Goal: Contribute content: Add original content to the website for others to see

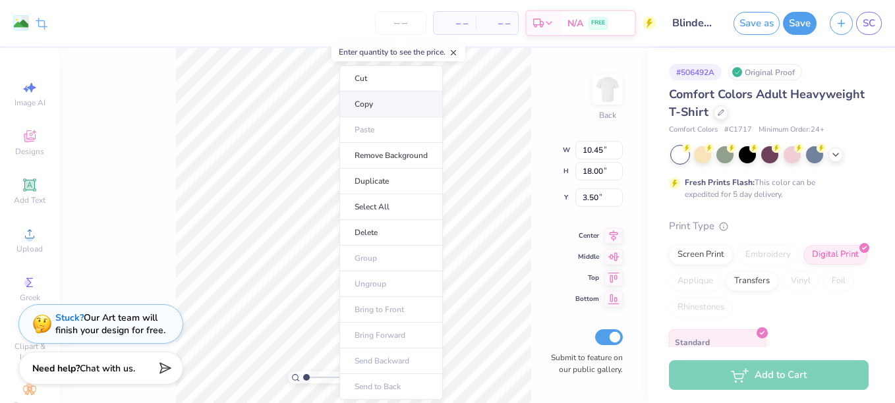
click at [378, 103] on li "Copy" at bounding box center [390, 105] width 103 height 26
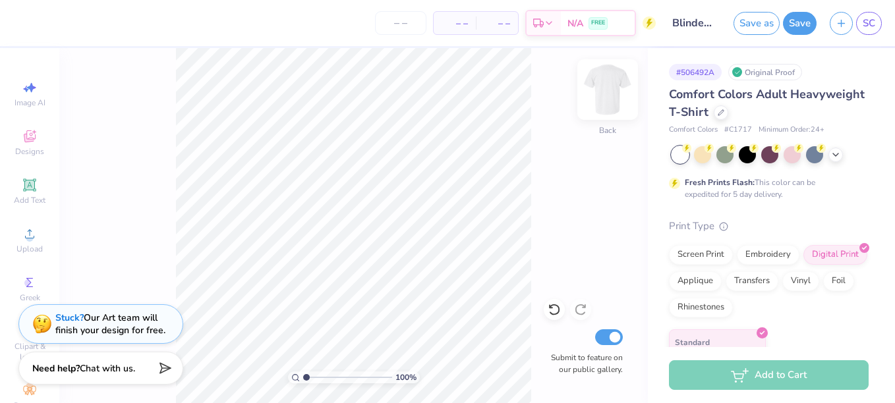
click at [596, 110] on div "Back" at bounding box center [607, 97] width 30 height 47
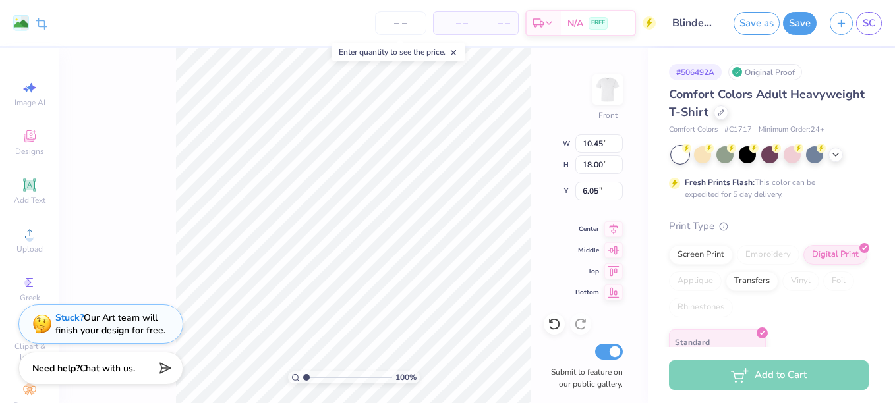
type input "5.59"
click at [610, 100] on img at bounding box center [607, 89] width 53 height 53
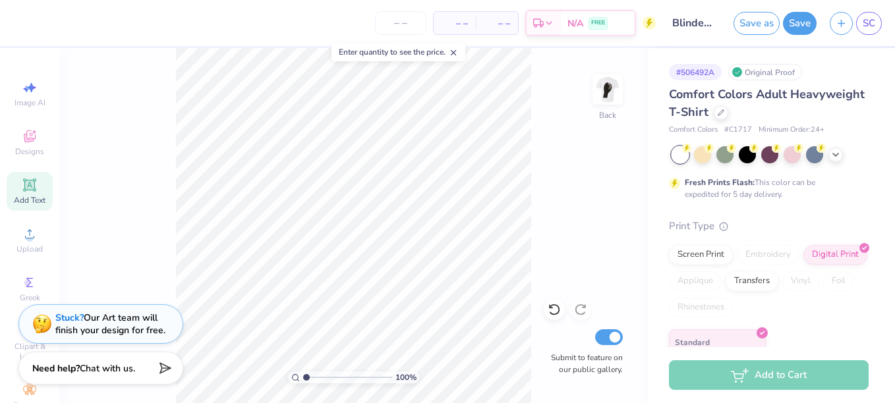
click at [23, 187] on icon at bounding box center [29, 185] width 13 height 13
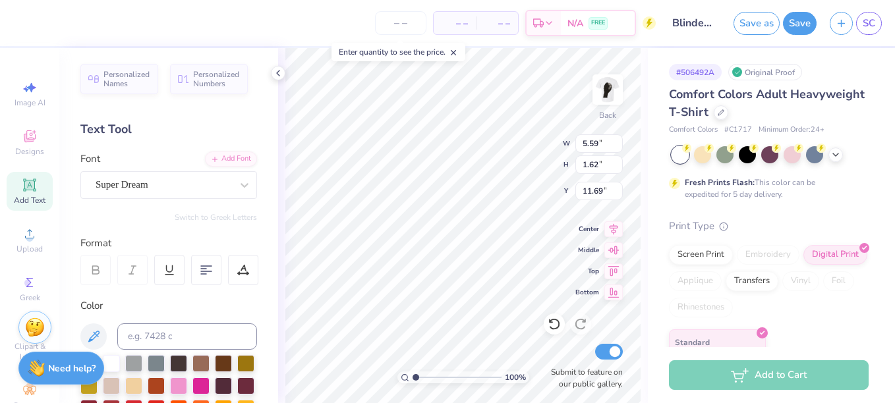
scroll to position [11, 2]
click at [170, 182] on div "Super Dream" at bounding box center [163, 185] width 138 height 20
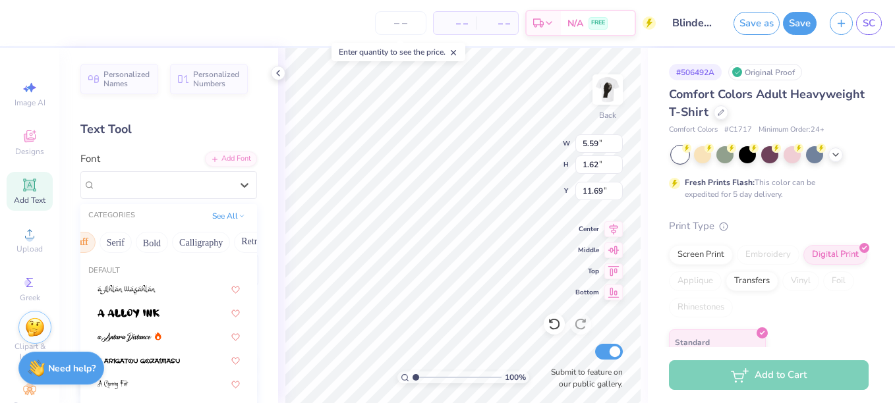
scroll to position [0, 125]
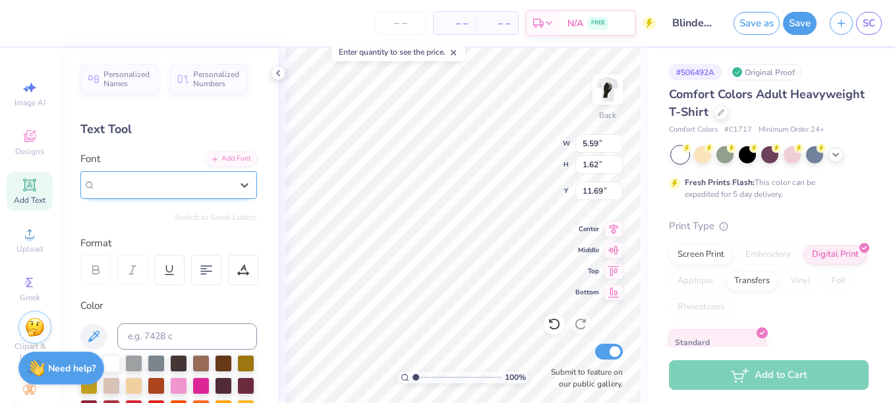
click at [146, 183] on span "Super Dream" at bounding box center [122, 184] width 53 height 15
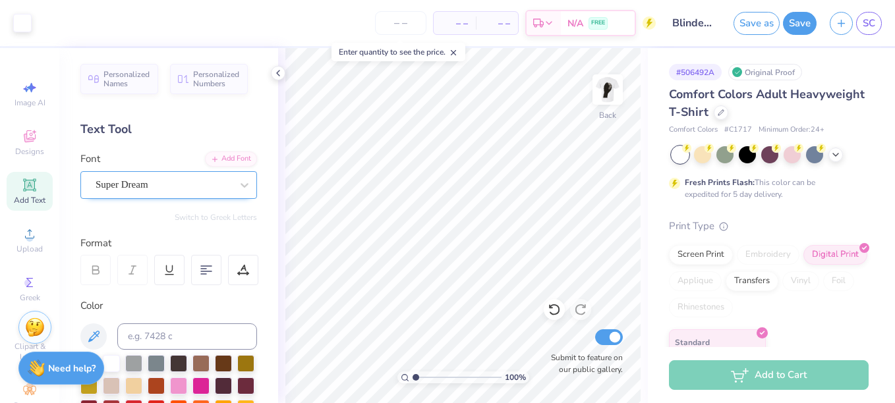
click at [179, 173] on div "Super Dream" at bounding box center [168, 185] width 177 height 28
click at [208, 193] on div at bounding box center [164, 185] width 136 height 18
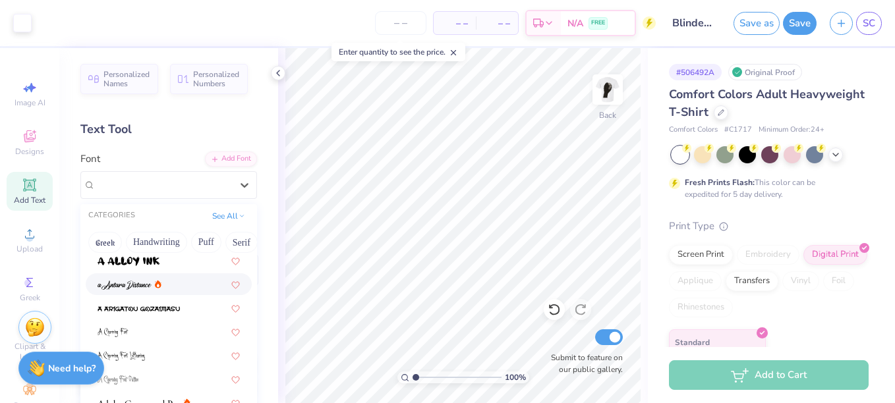
scroll to position [53, 0]
click at [157, 306] on img at bounding box center [139, 308] width 82 height 9
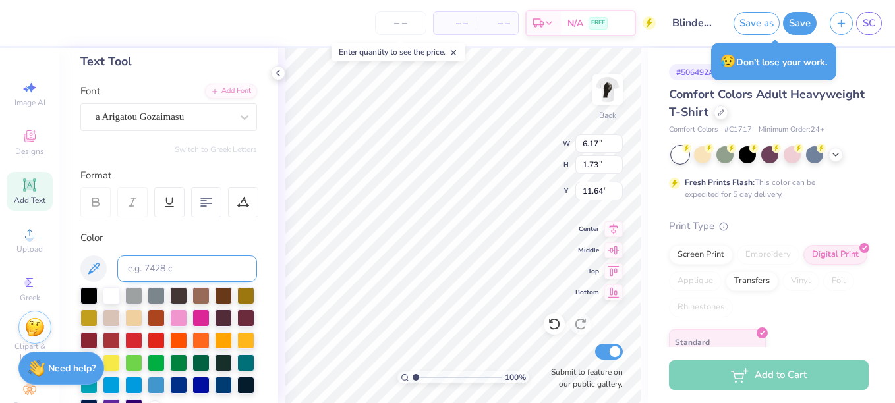
scroll to position [69, 0]
click at [91, 296] on div at bounding box center [88, 293] width 17 height 17
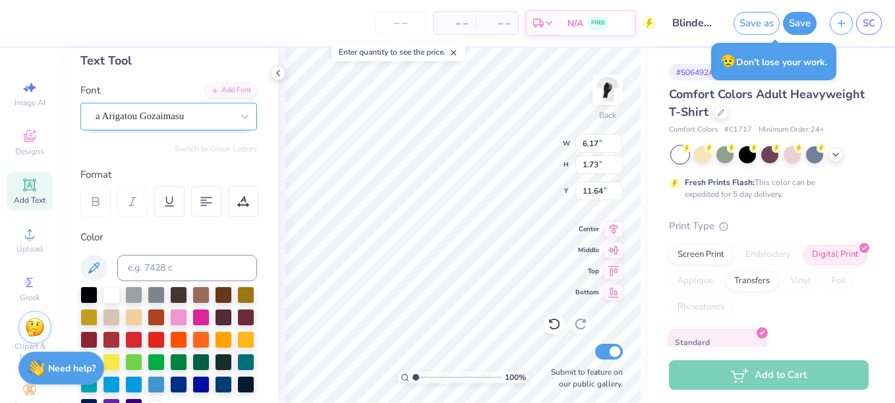
click at [154, 120] on div "a Arigatou Gozaimasu" at bounding box center [163, 116] width 138 height 20
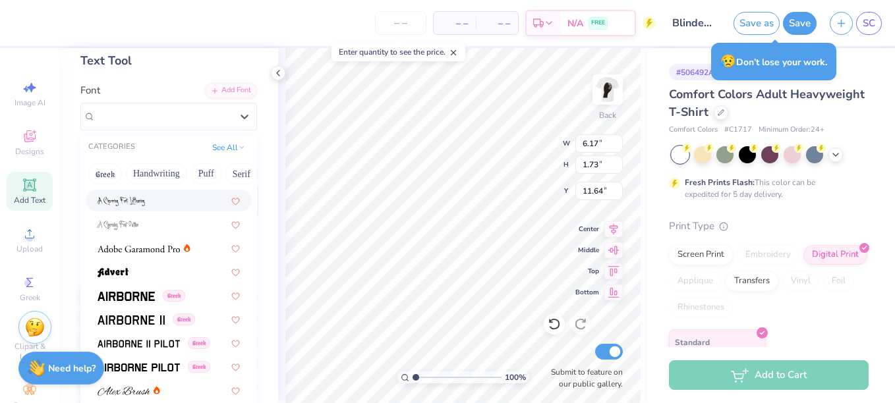
scroll to position [139, 0]
click at [165, 246] on img at bounding box center [139, 248] width 82 height 9
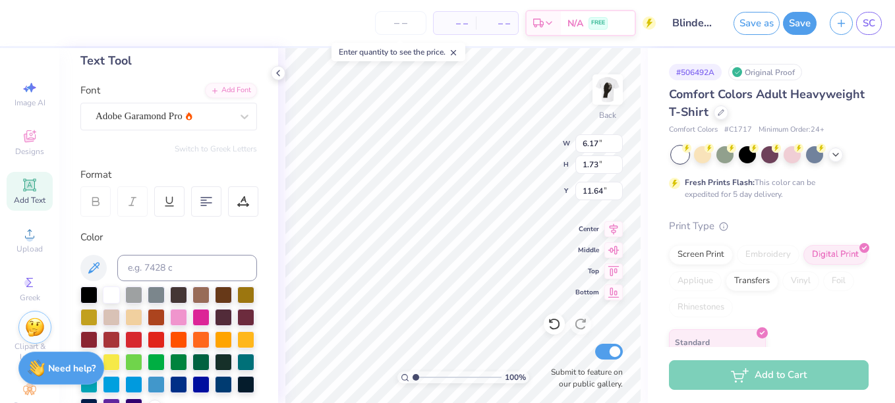
scroll to position [11, 5]
paste textarea
type textarea "quaerite verum"
click at [611, 102] on img at bounding box center [607, 89] width 53 height 53
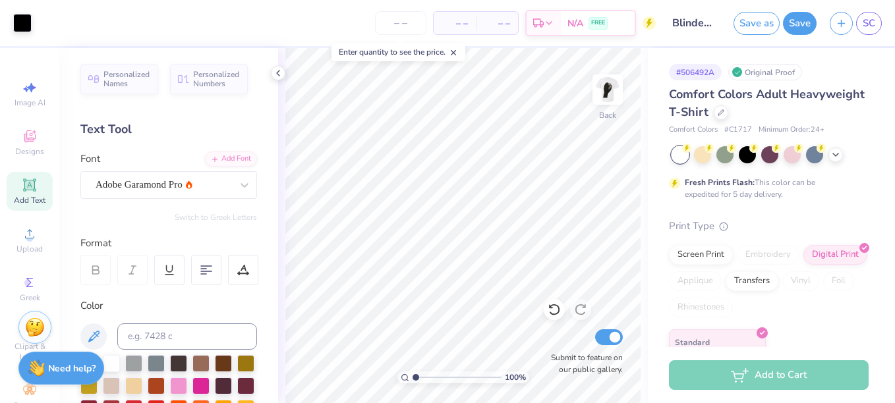
scroll to position [69, 0]
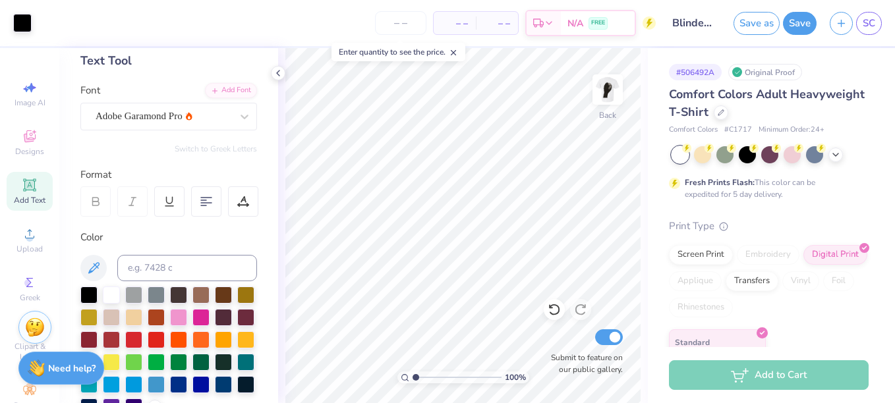
click at [605, 100] on img at bounding box center [607, 89] width 26 height 26
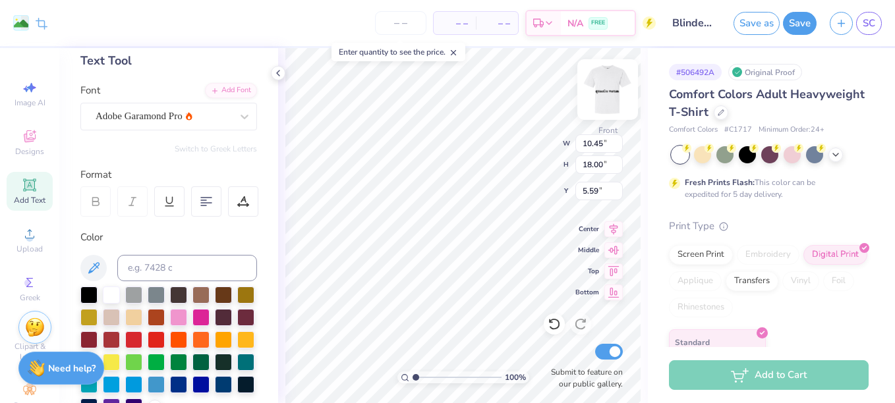
type input "7.20"
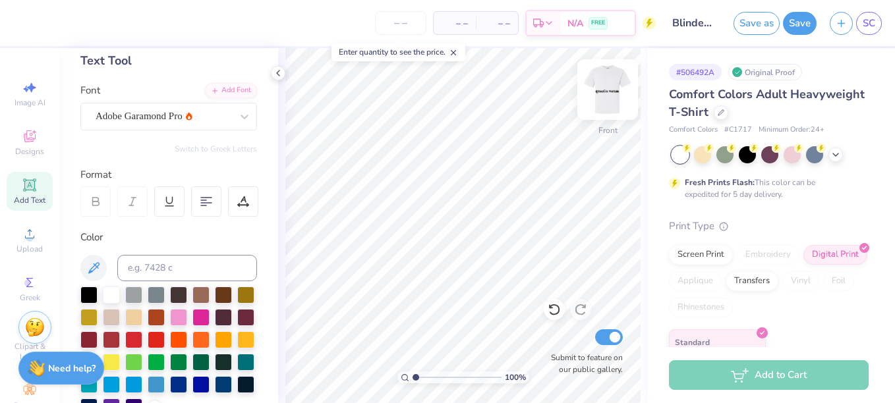
click at [597, 96] on img at bounding box center [607, 89] width 53 height 53
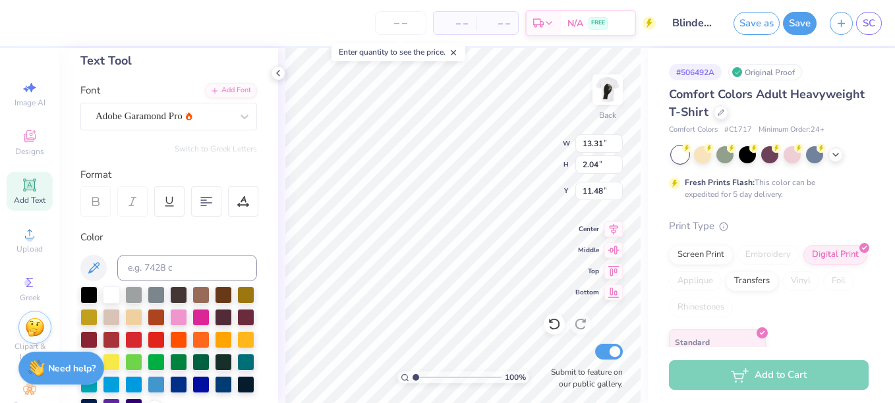
scroll to position [11, 5]
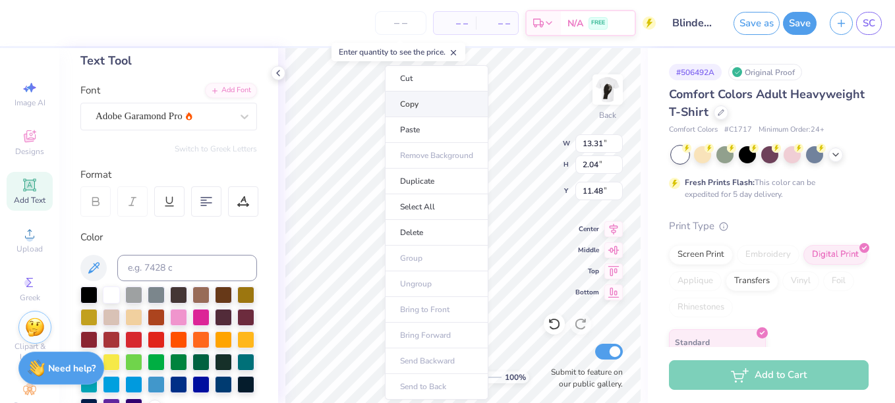
click at [429, 104] on li "Copy" at bounding box center [436, 105] width 103 height 26
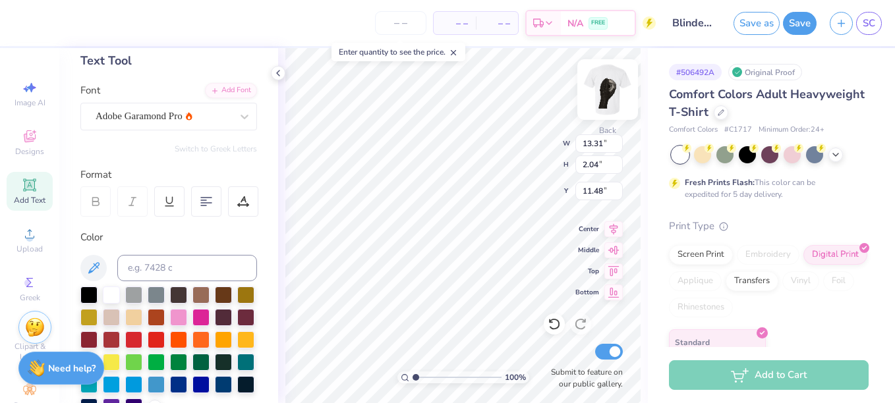
click at [611, 92] on img at bounding box center [607, 89] width 53 height 53
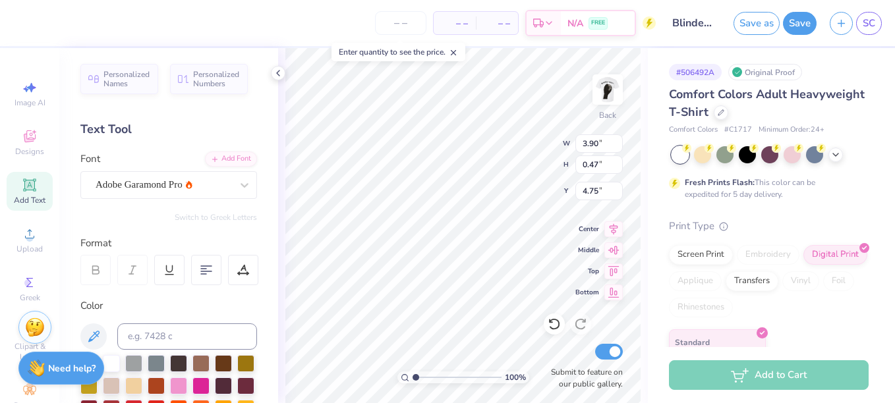
scroll to position [87, 0]
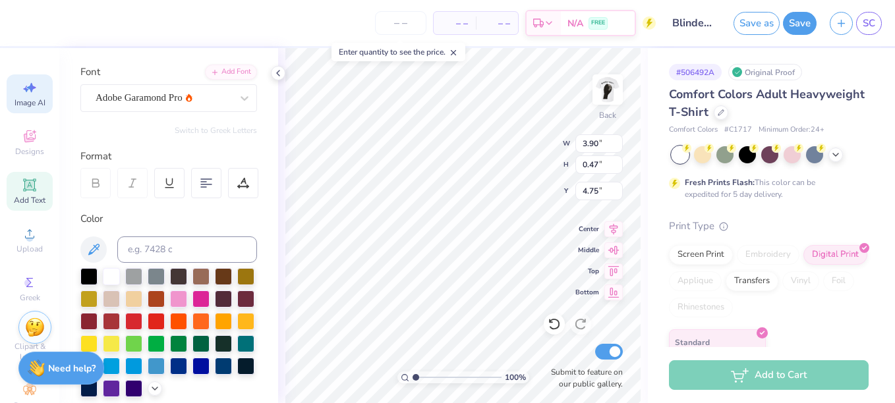
click at [15, 85] on div "Image AI" at bounding box center [30, 93] width 46 height 39
select select "4"
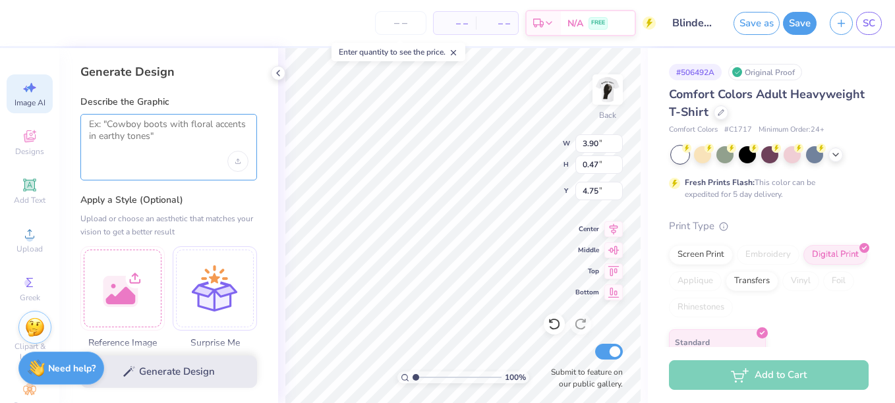
click at [173, 148] on textarea at bounding box center [168, 135] width 159 height 33
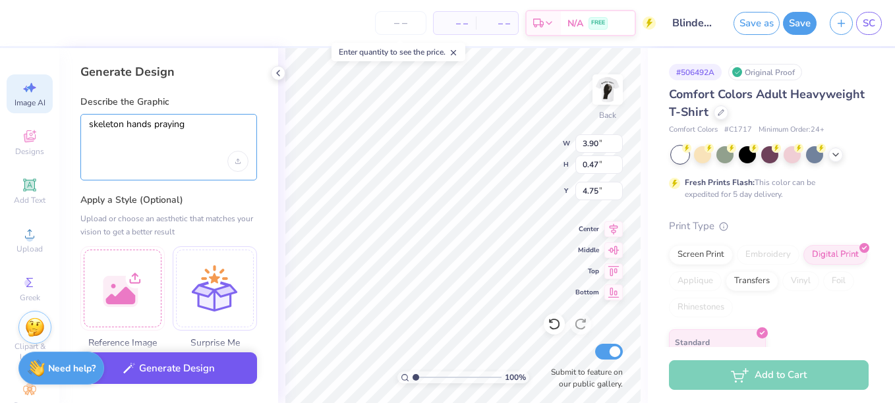
type textarea "skeleton hands praying"
click at [194, 360] on button "Generate Design" at bounding box center [168, 369] width 177 height 32
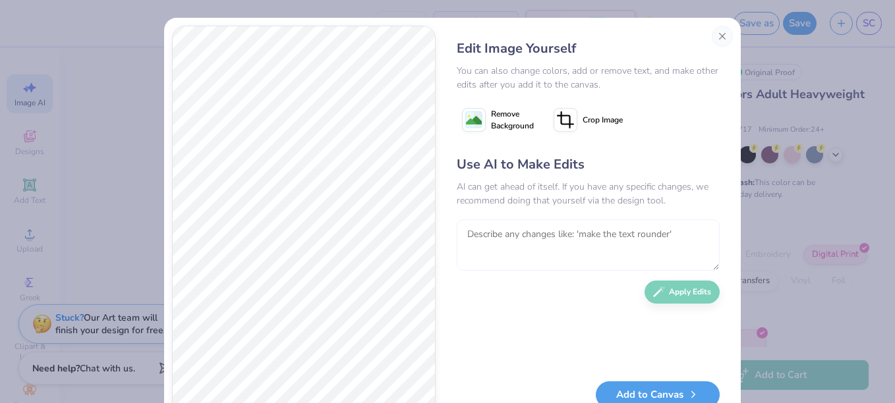
click at [590, 248] on textarea at bounding box center [588, 244] width 263 height 51
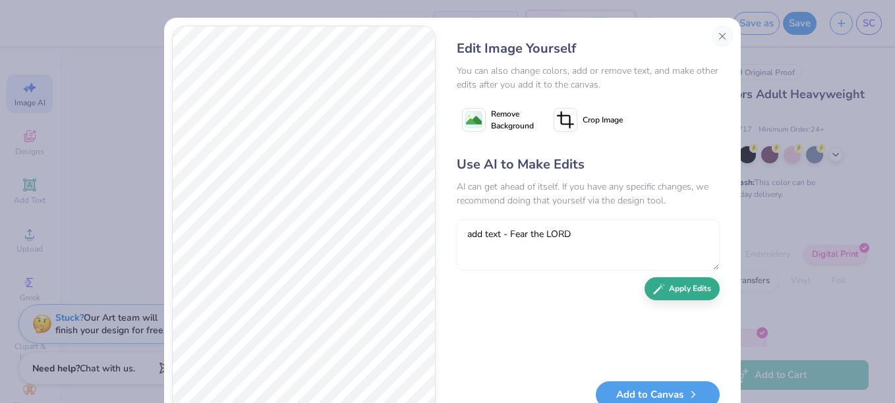
type textarea "add text - Fear the LORD"
click at [691, 294] on button "Apply Edits" at bounding box center [681, 288] width 75 height 23
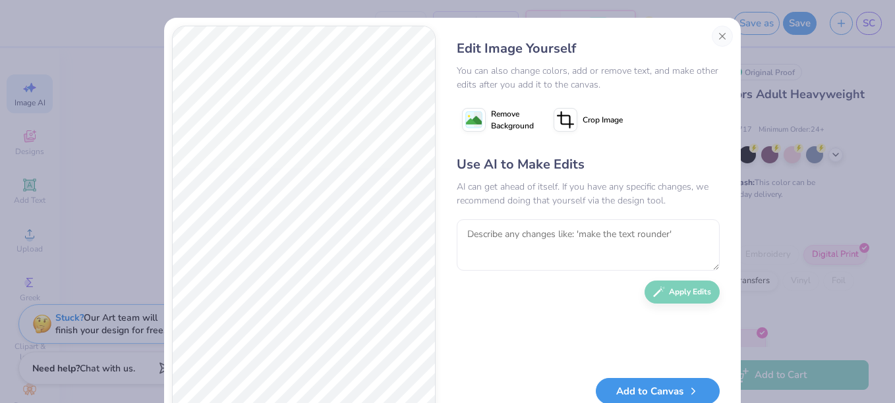
click at [648, 386] on button "Add to Canvas" at bounding box center [658, 391] width 124 height 27
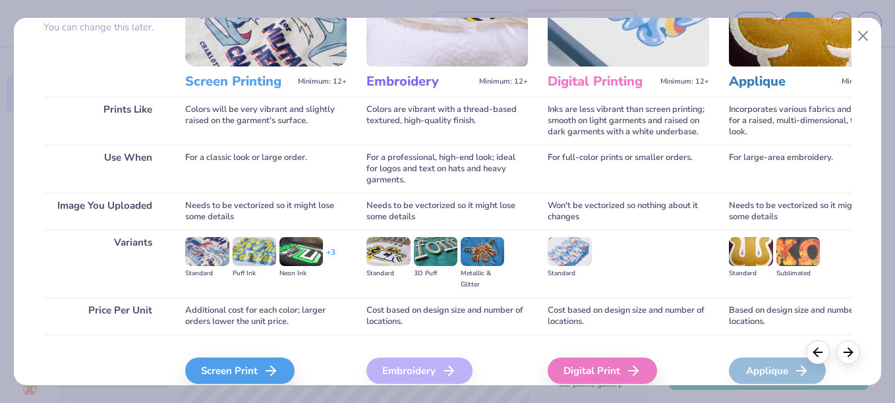
scroll to position [131, 0]
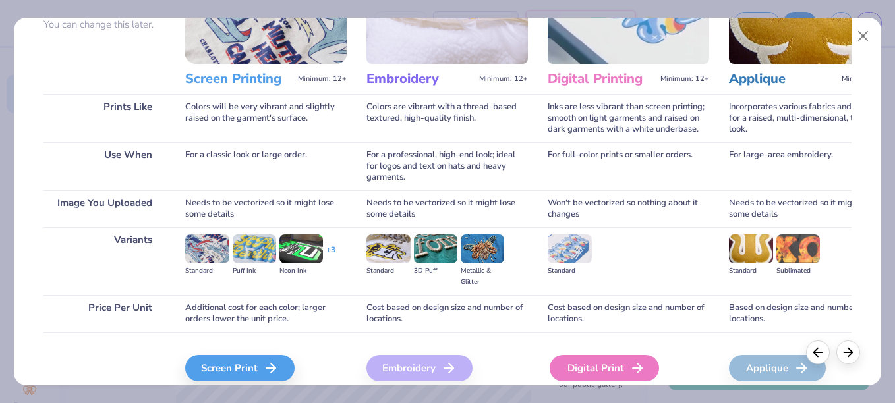
click at [608, 360] on div "Digital Print" at bounding box center [604, 368] width 109 height 26
click at [615, 372] on div "Digital Print" at bounding box center [604, 368] width 109 height 26
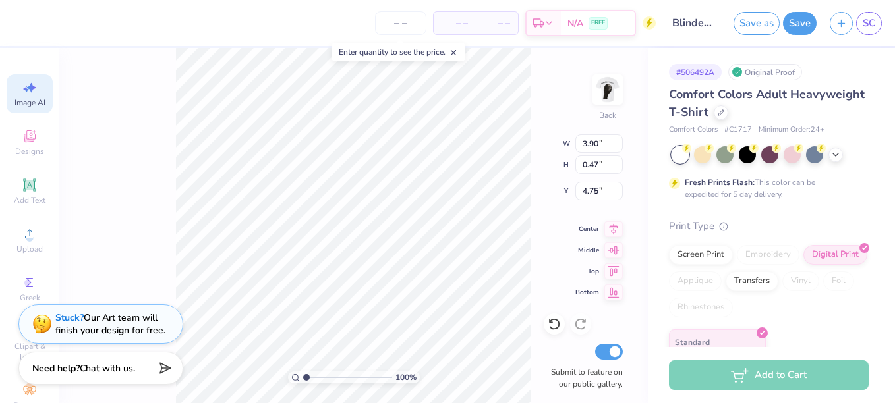
type input "11.64"
type input "18.00"
type input "3.50"
type input "1.50"
type input "2.31"
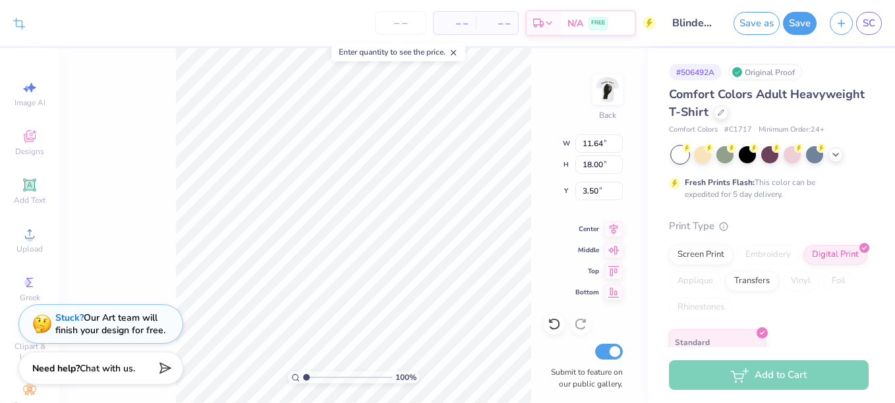
type input "19.18"
type input "11.64"
type input "18.00"
type input "3.50"
type input "4.06"
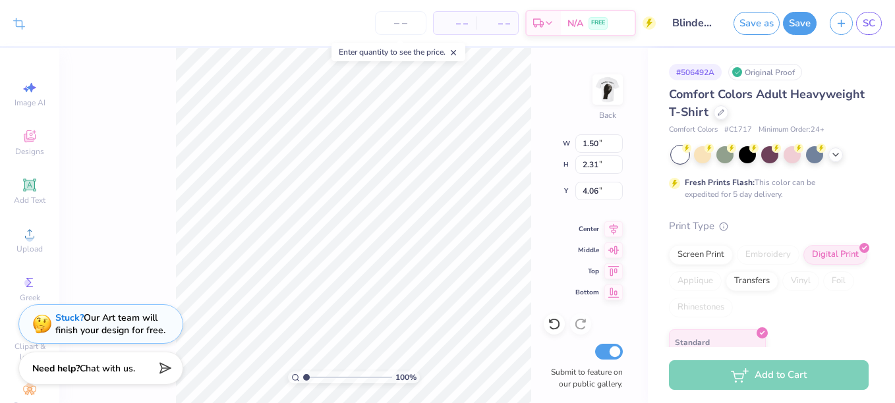
type input "3.90"
type input "0.47"
type input "4.75"
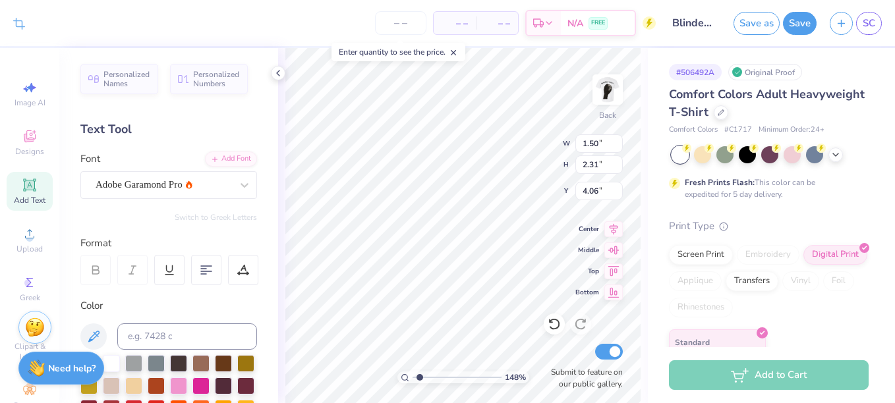
type input "1.47515400686909"
type input "2.30"
type input "3.55"
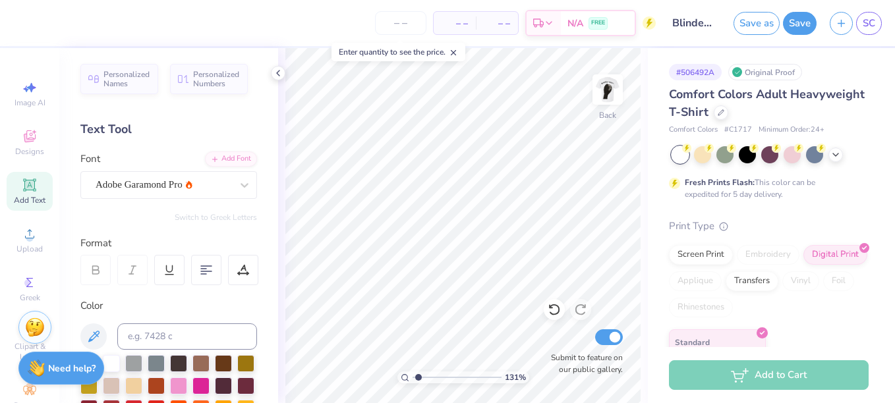
type input "1.31270627151615"
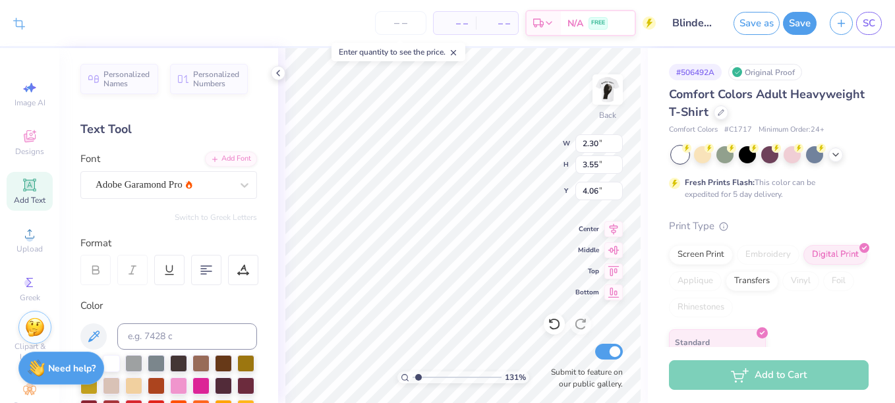
type input "1.31270627151615"
type input "3.00"
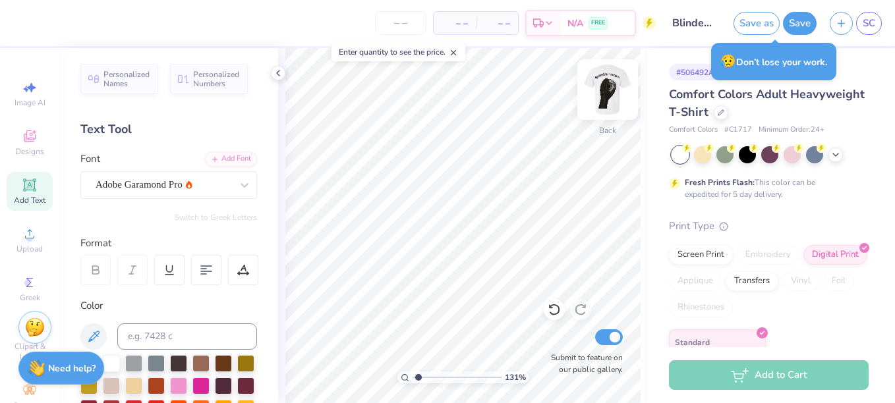
click at [620, 85] on img at bounding box center [607, 89] width 53 height 53
type input "1.31270627151615"
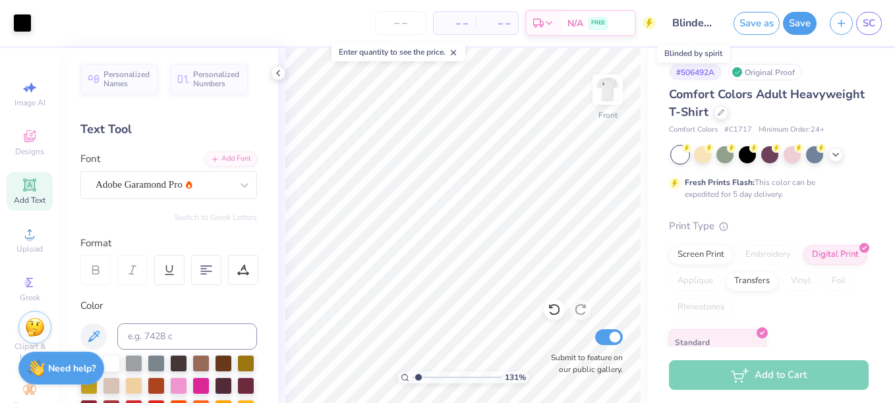
click at [707, 20] on input "Blinded by spirit" at bounding box center [694, 23] width 65 height 26
click at [714, 23] on input "Blinded by spirit" at bounding box center [694, 23] width 65 height 26
type input "1.31270627151615"
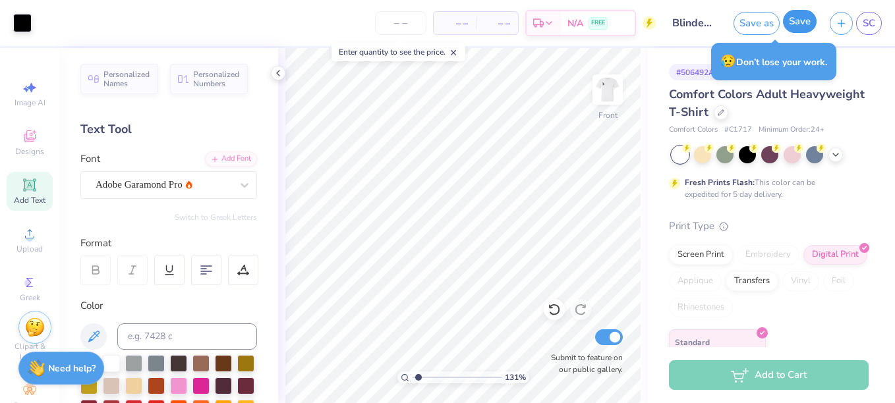
click at [801, 22] on button "Save" at bounding box center [800, 21] width 34 height 23
